Goal: Transaction & Acquisition: Purchase product/service

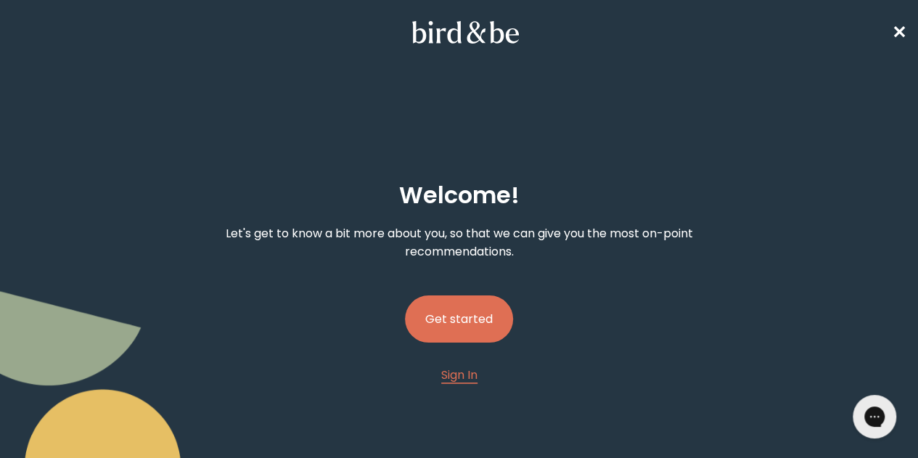
click at [460, 295] on button "Get started" at bounding box center [459, 318] width 108 height 47
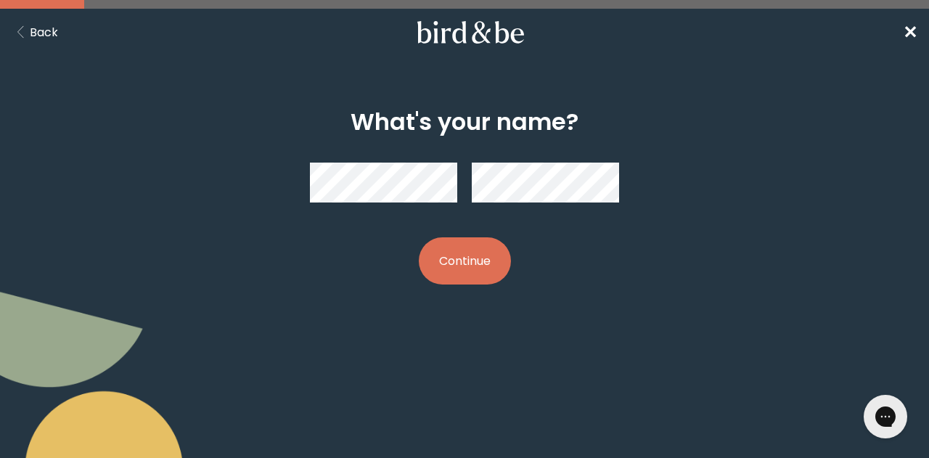
click at [465, 264] on button "Continue" at bounding box center [465, 260] width 92 height 47
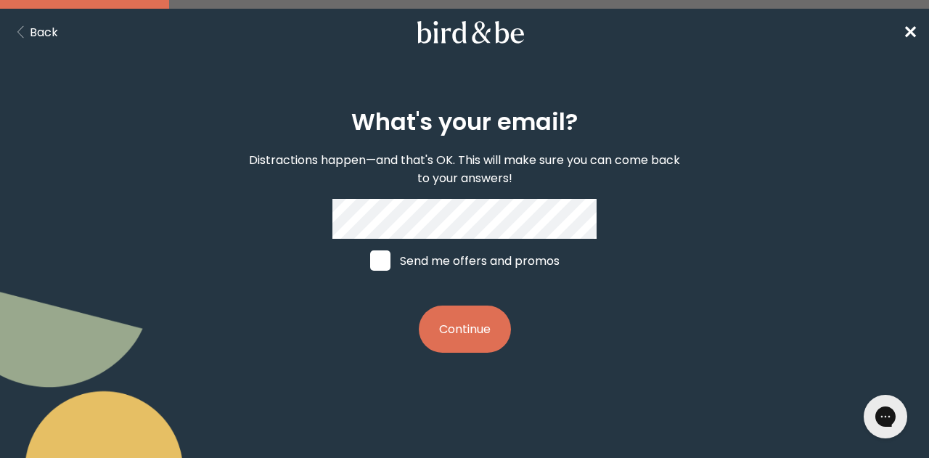
click at [419, 306] on button "Continue" at bounding box center [465, 329] width 92 height 47
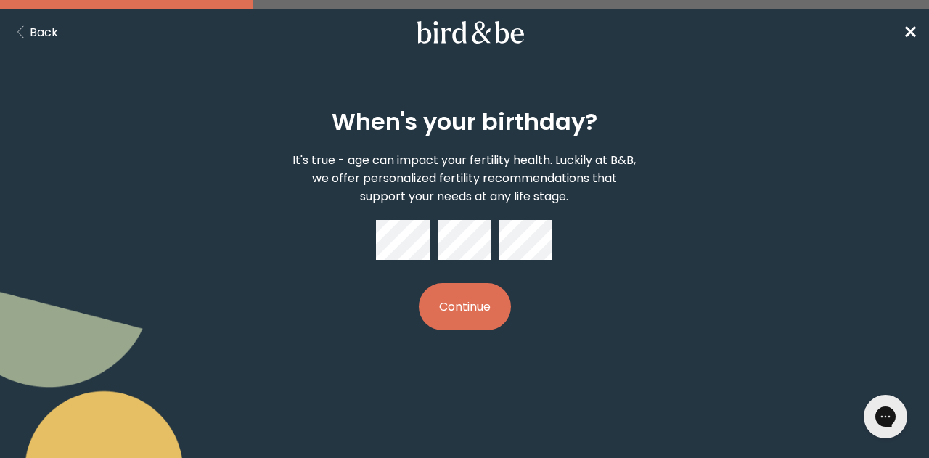
click at [473, 303] on button "Continue" at bounding box center [465, 306] width 92 height 47
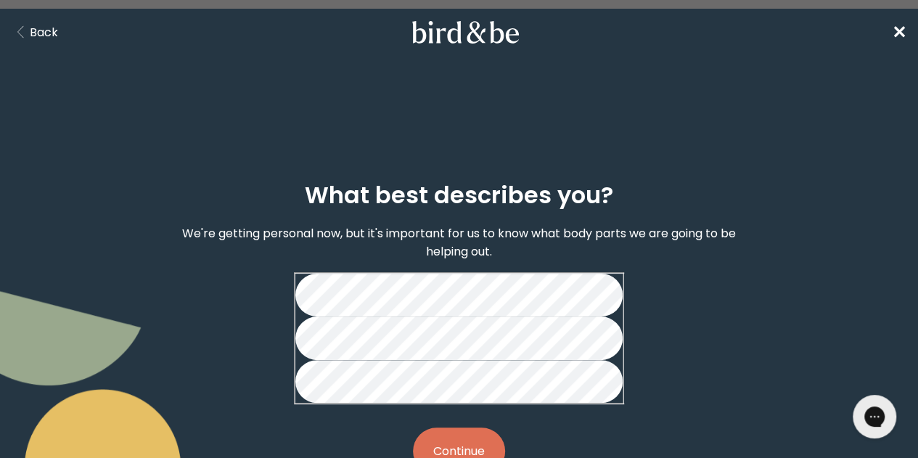
click at [471, 428] on button "Continue" at bounding box center [459, 451] width 92 height 47
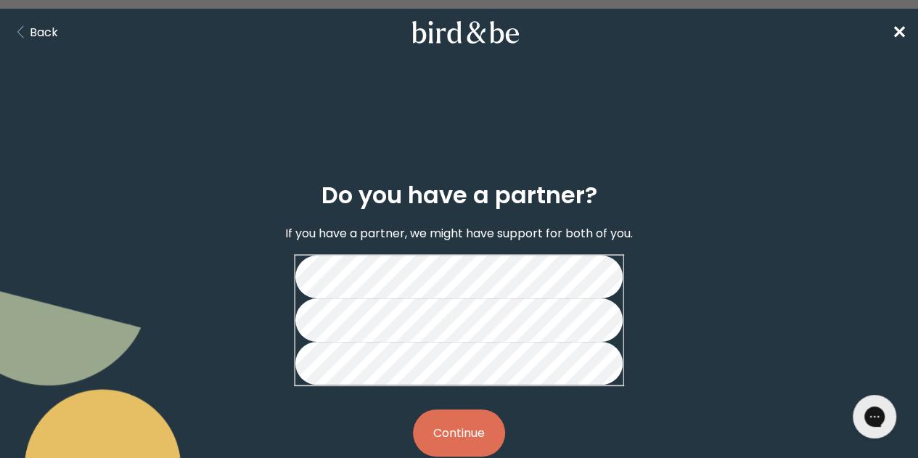
click at [471, 409] on button "Continue" at bounding box center [459, 432] width 92 height 47
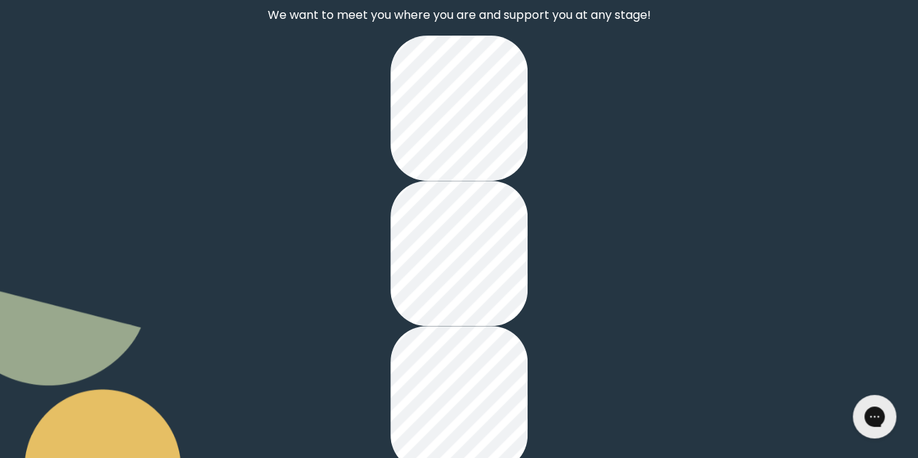
scroll to position [219, 0]
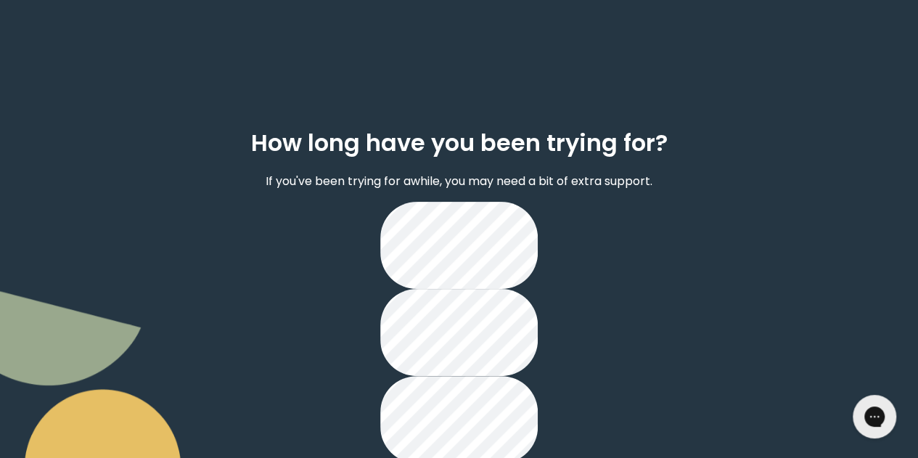
scroll to position [110, 0]
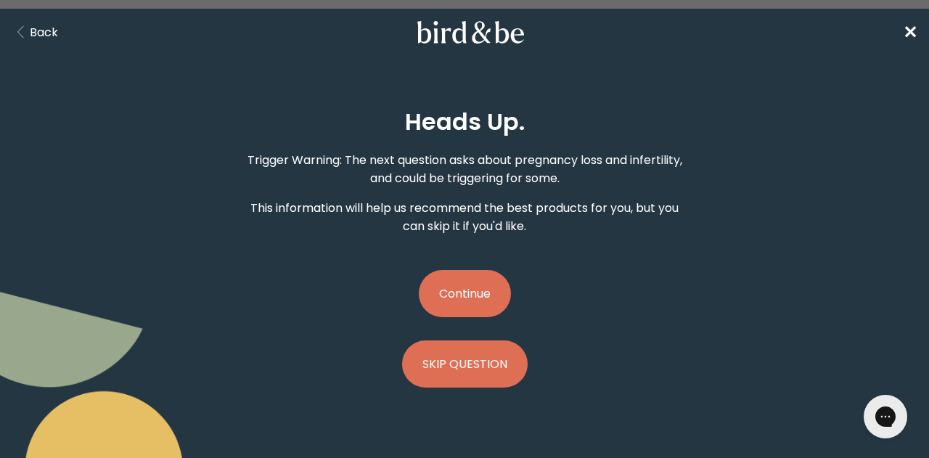
click at [468, 294] on button "Continue" at bounding box center [465, 293] width 92 height 47
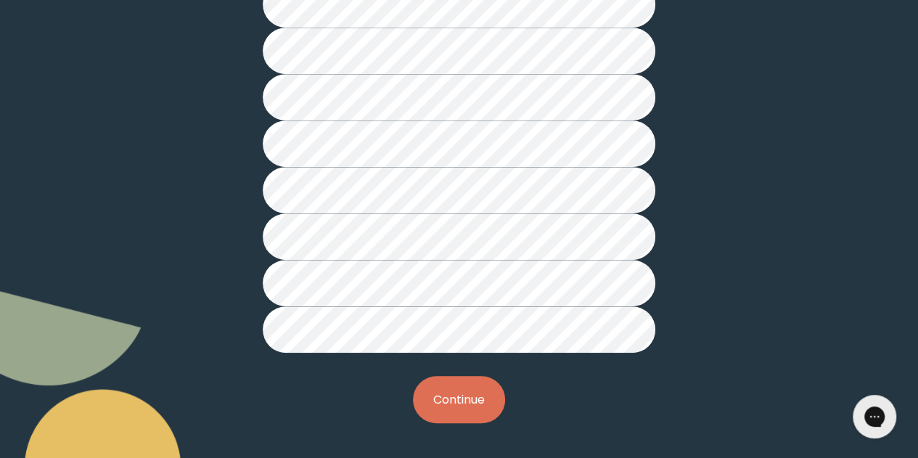
scroll to position [452, 0]
click at [456, 400] on button "Continue" at bounding box center [459, 399] width 92 height 47
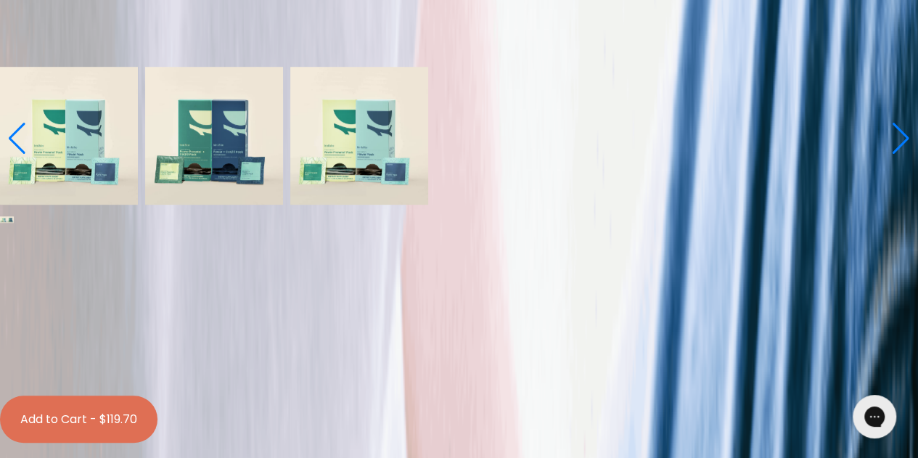
scroll to position [581, 0]
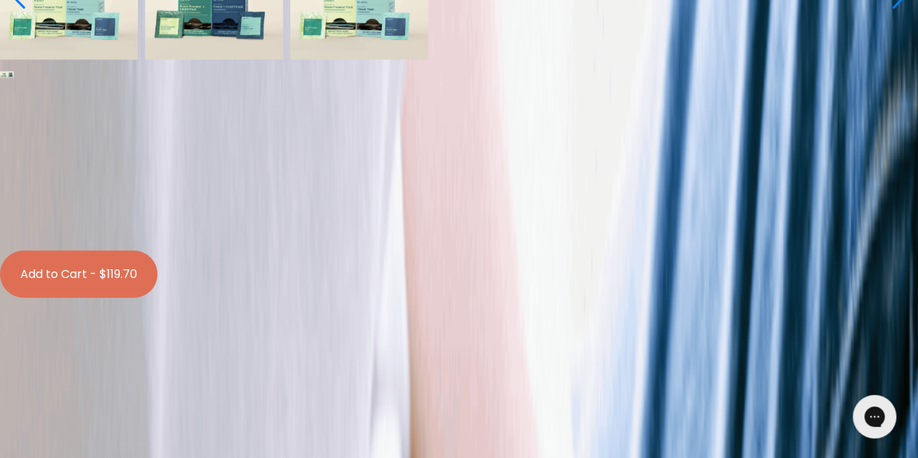
click at [491, 168] on label "With [MEDICAL_DATA] Boosts" at bounding box center [459, 177] width 913 height 18
click at [16, 154] on input "With [MEDICAL_DATA] Boosts" at bounding box center [11, 158] width 9 height 9
click at [385, 150] on label "No [MEDICAL_DATA] Boosts" at bounding box center [459, 141] width 913 height 18
click at [16, 127] on input "No [MEDICAL_DATA] Boosts" at bounding box center [11, 122] width 9 height 9
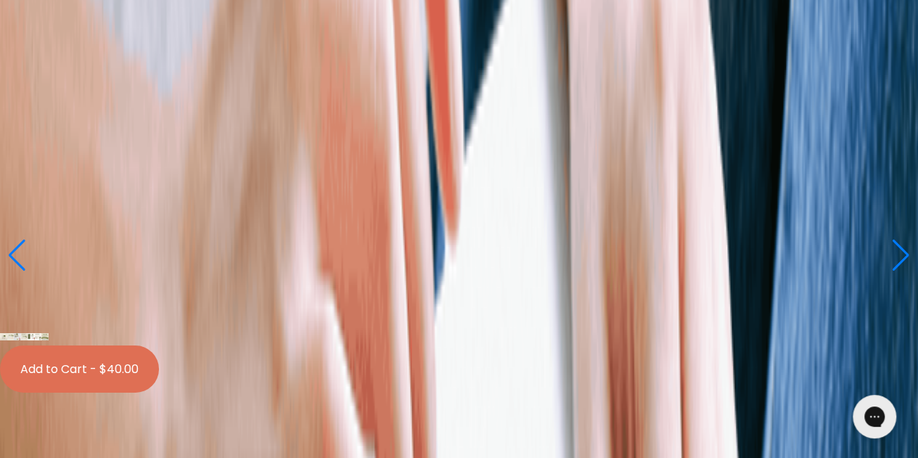
scroll to position [2396, 0]
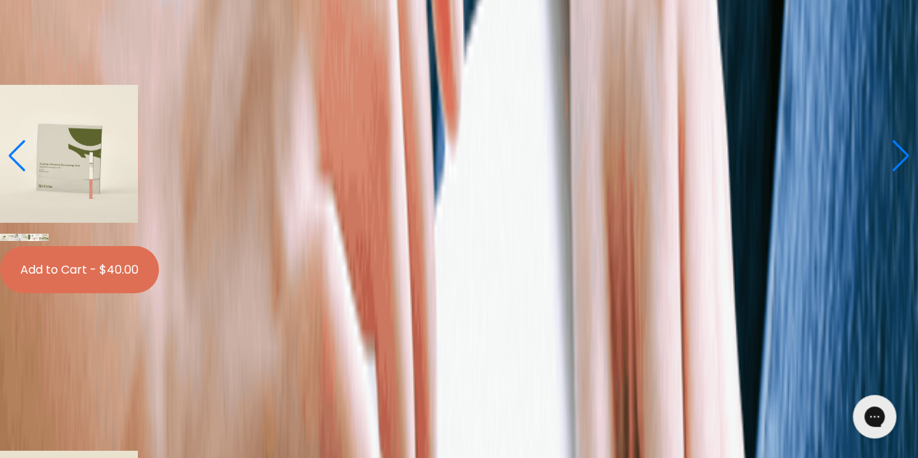
click at [115, 84] on span "Learn More About it" at bounding box center [57, 76] width 115 height 17
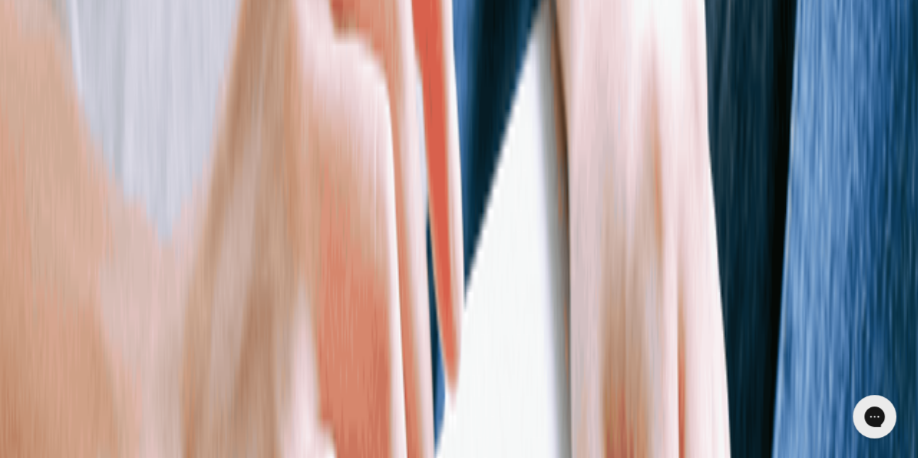
scroll to position [2251, 0]
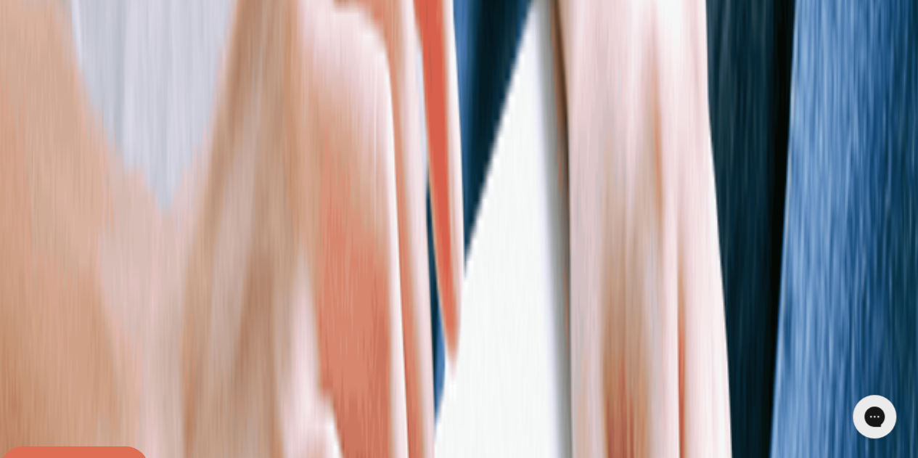
drag, startPoint x: 264, startPoint y: 123, endPoint x: 289, endPoint y: 124, distance: 24.7
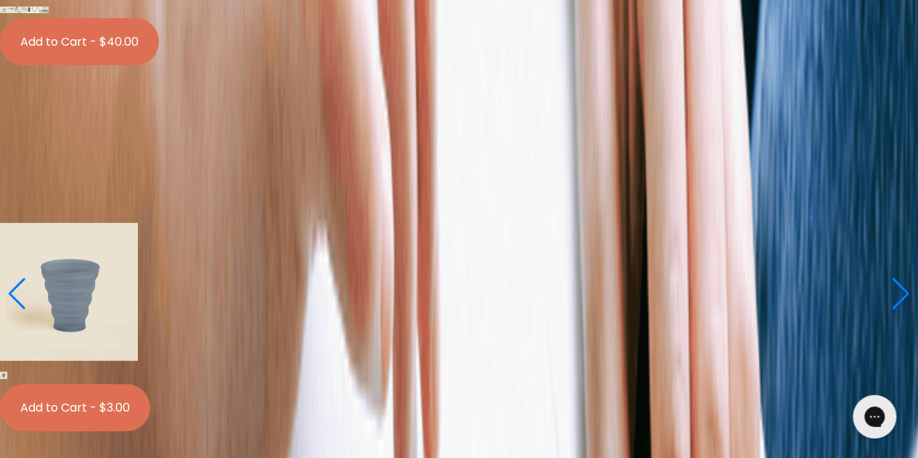
scroll to position [2904, 0]
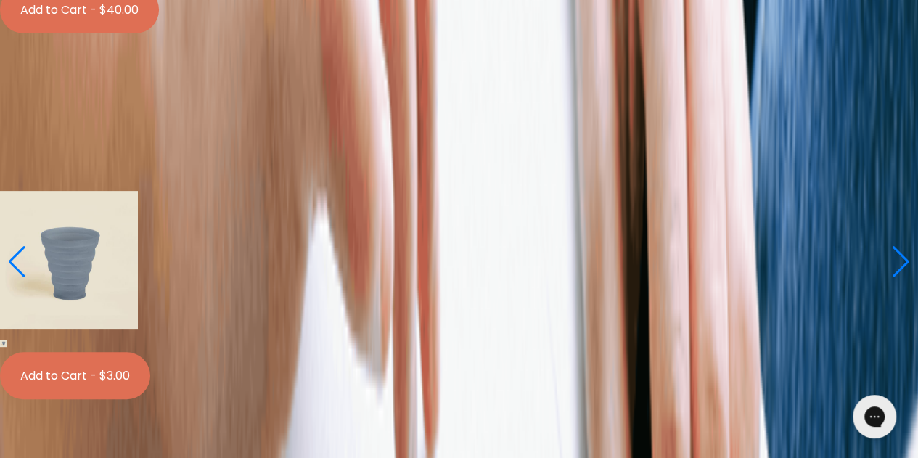
click at [159, 33] on button "Add to Cart - $40.00" at bounding box center [79, 9] width 159 height 47
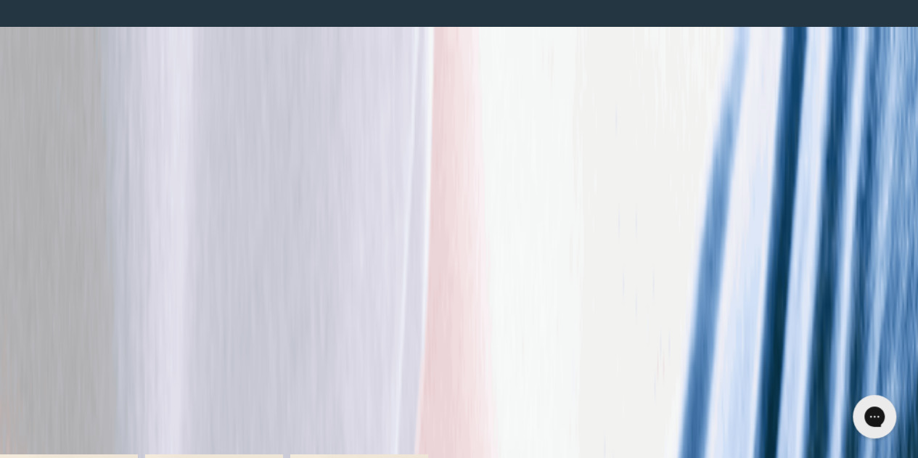
scroll to position [0, 0]
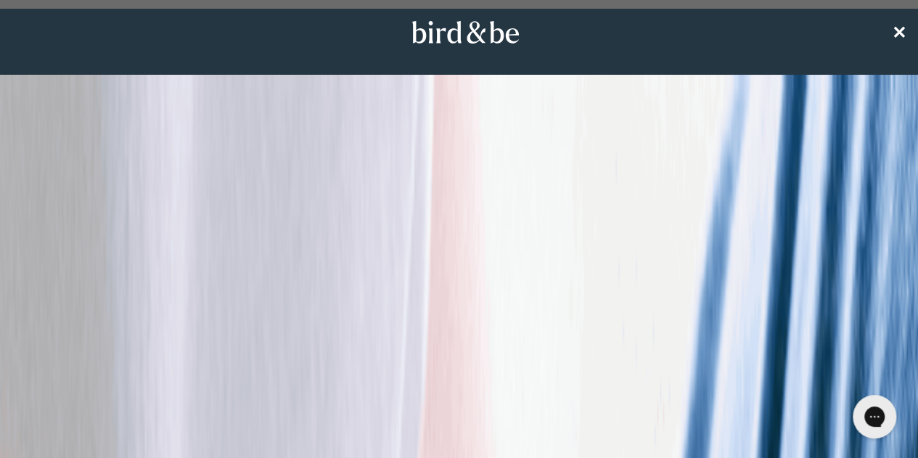
click at [905, 30] on span "✕" at bounding box center [899, 32] width 15 height 24
